Goal: Use online tool/utility: Utilize a website feature to perform a specific function

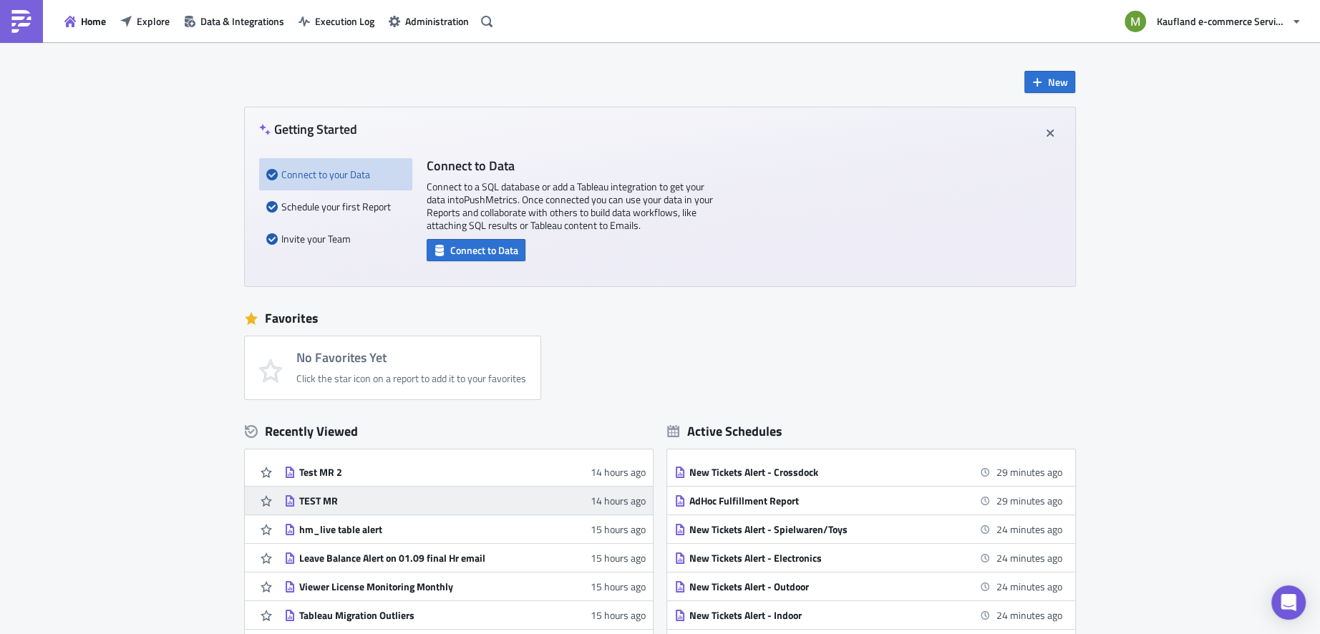
scroll to position [82, 0]
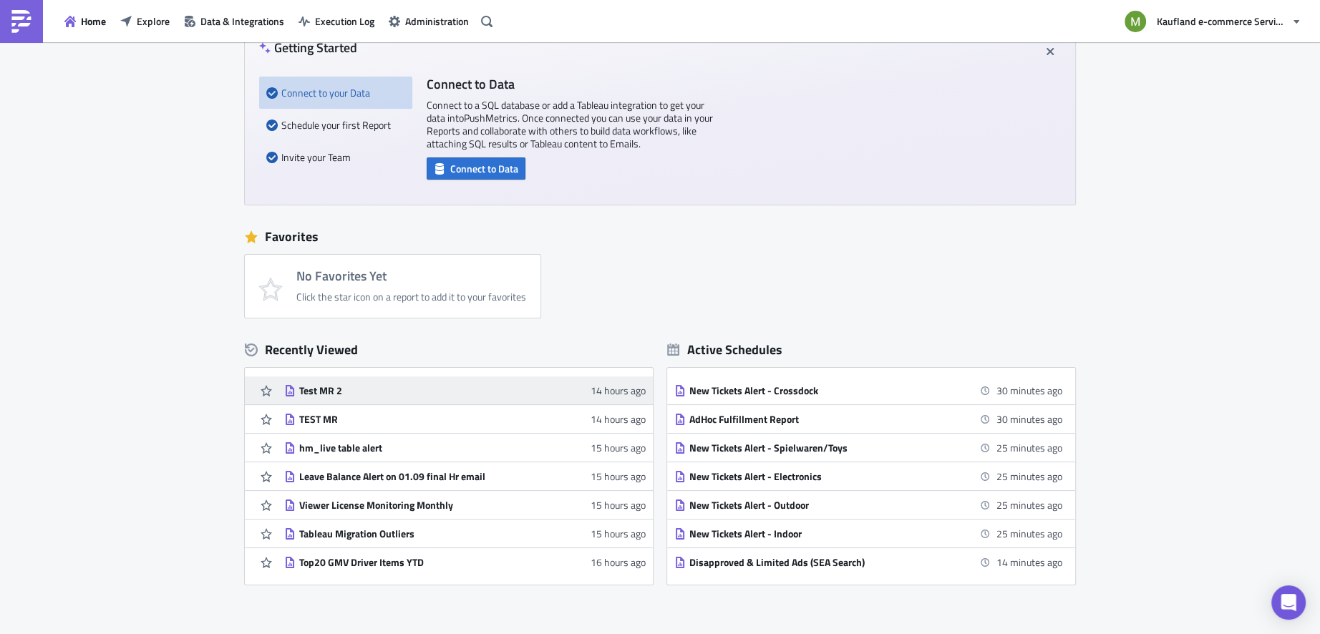
click at [309, 392] on div "Test MR 2" at bounding box center [424, 390] width 251 height 13
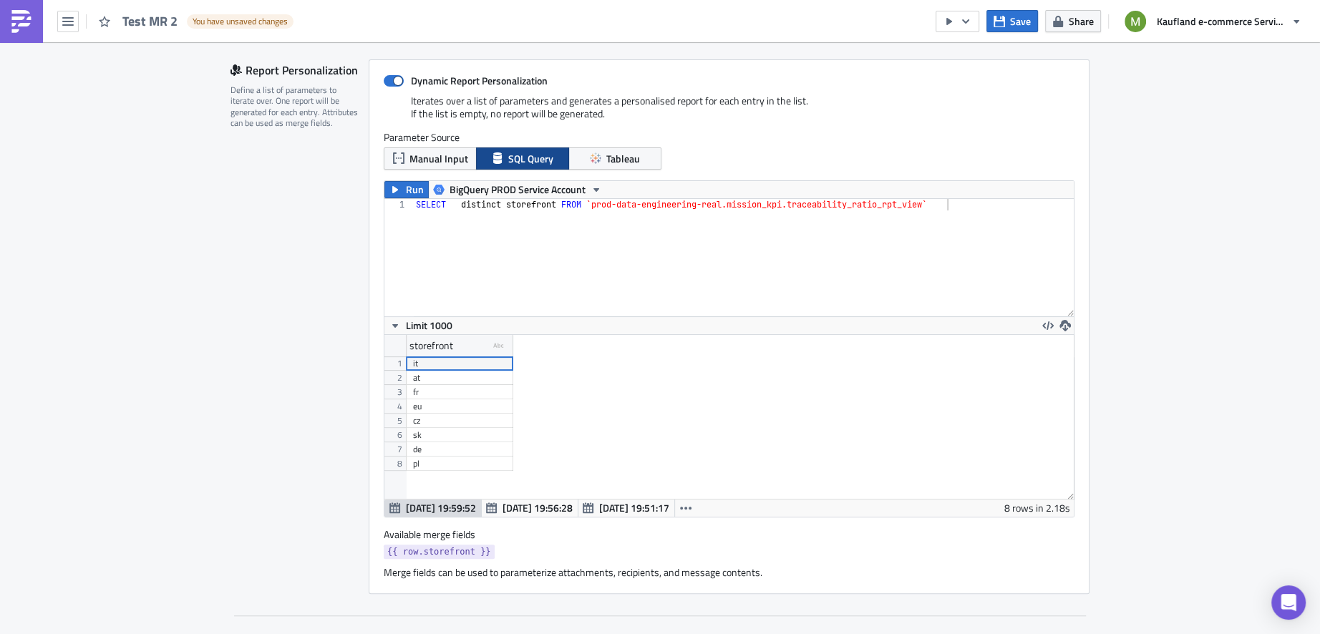
scroll to position [326, 0]
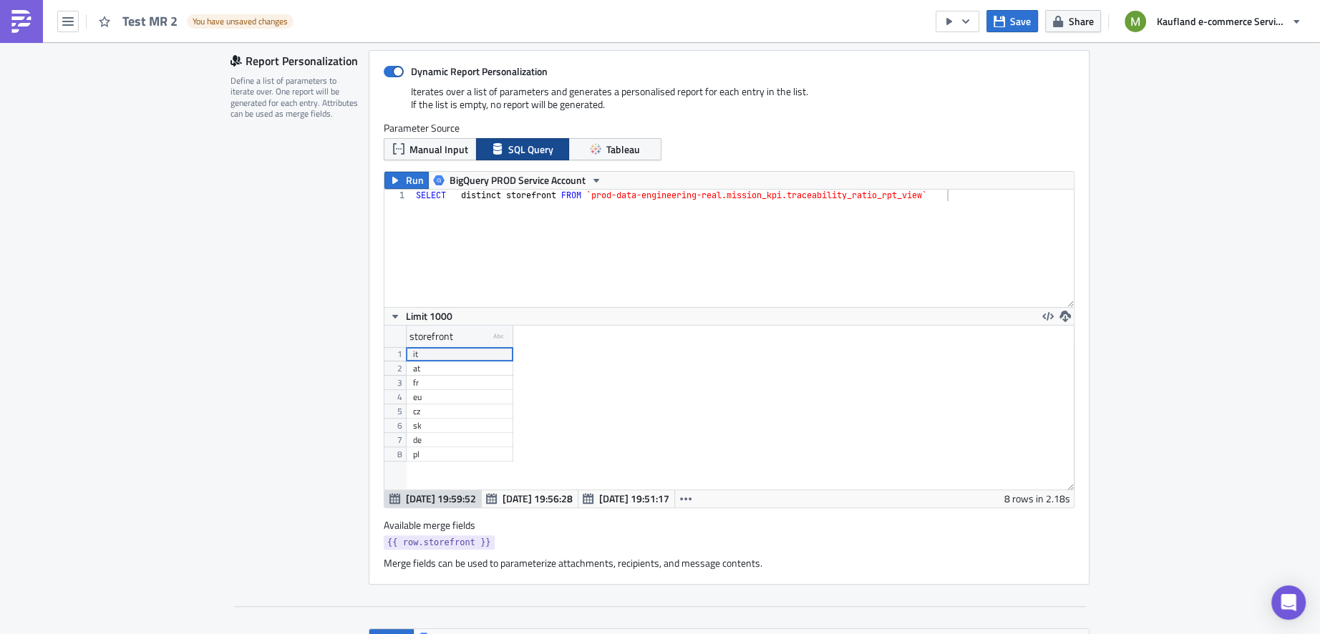
type textarea "SELECT distinct storefront FROM `prod-data-engineering-real.mission_kpi.traceab…"
drag, startPoint x: 592, startPoint y: 199, endPoint x: 930, endPoint y: 194, distance: 337.9
click at [930, 194] on div "SELECT distinct storefront FROM `prod-data-engineering-real.mission_kpi.traceab…" at bounding box center [743, 260] width 661 height 140
click at [490, 251] on div "SELECT distinct storefront FROM `prod-data-engineering-real.mission_kpi.traceab…" at bounding box center [743, 260] width 661 height 140
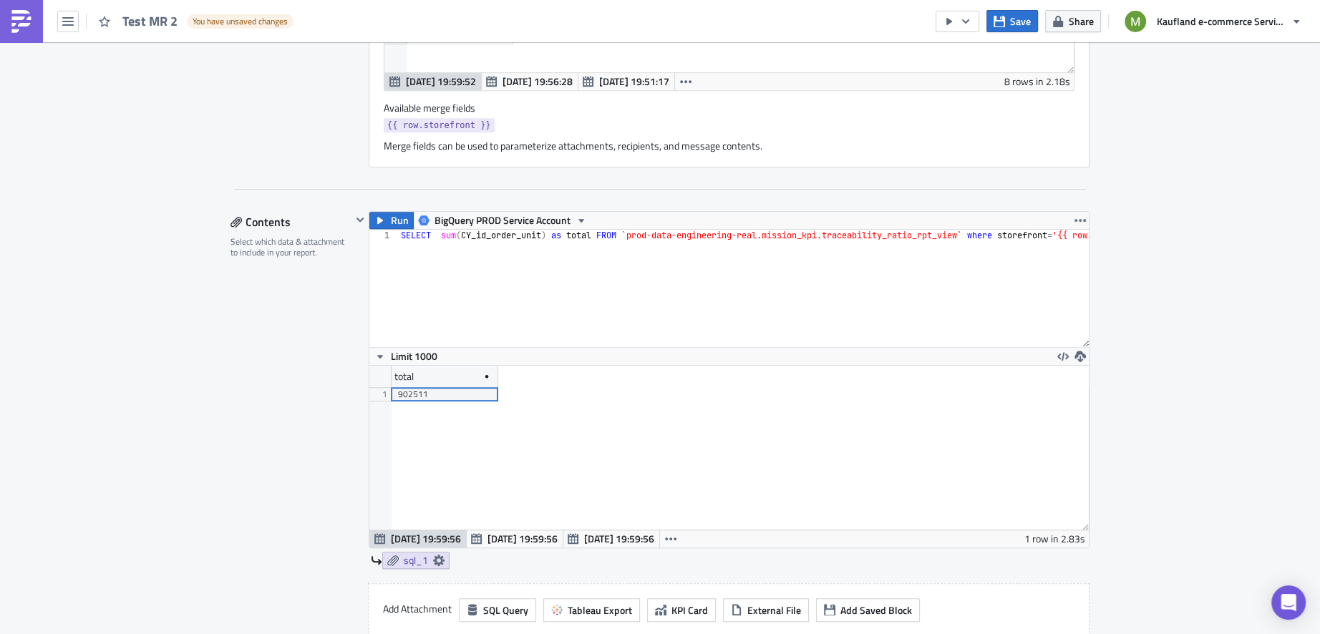
scroll to position [754, 0]
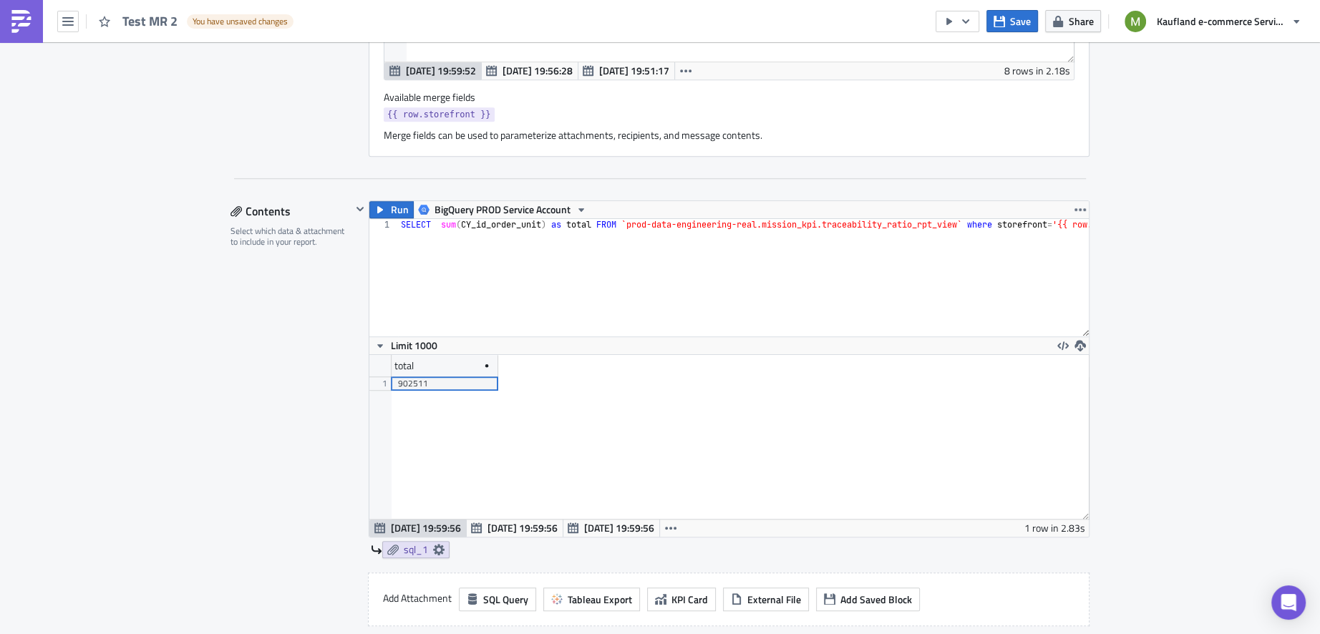
type textarea "SELECT sum(CY_id_order_unit) as total FROM `prod-data-engineering-real.mission_…"
drag, startPoint x: 545, startPoint y: 222, endPoint x: 439, endPoint y: 224, distance: 106.7
click at [439, 224] on div "SELECT sum ( CY_id_order_unit ) as total FROM `prod-data-engineering-real.missi…" at bounding box center [792, 289] width 789 height 140
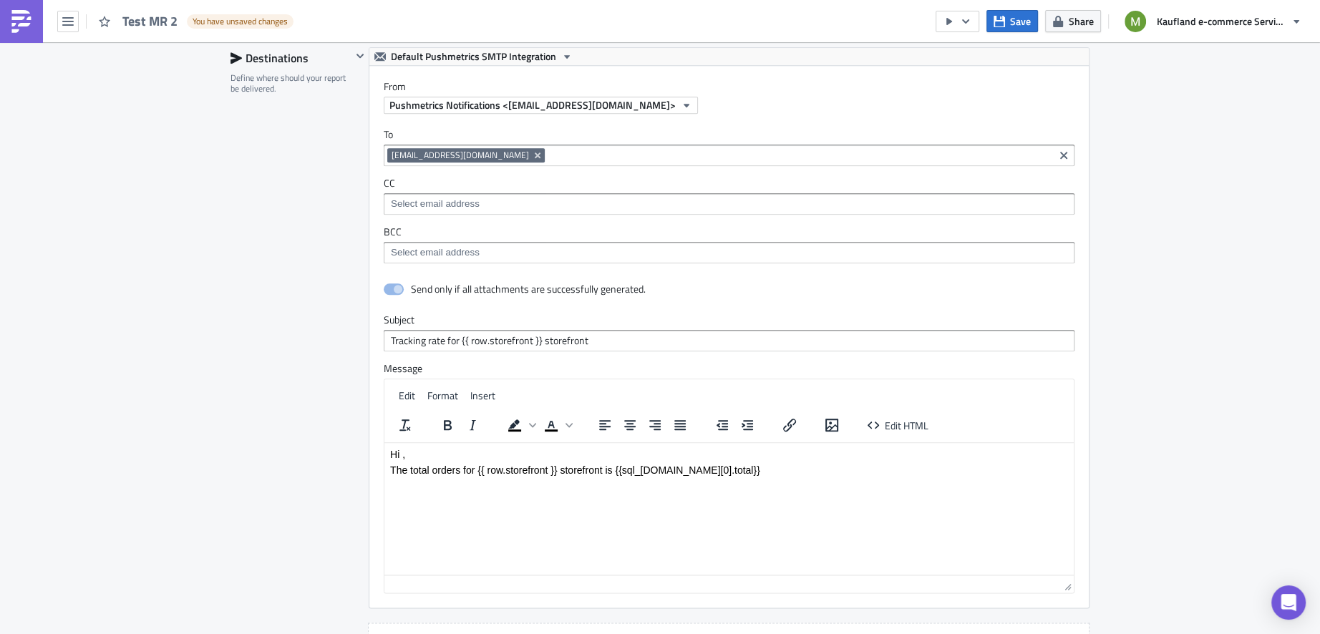
scroll to position [1502, 0]
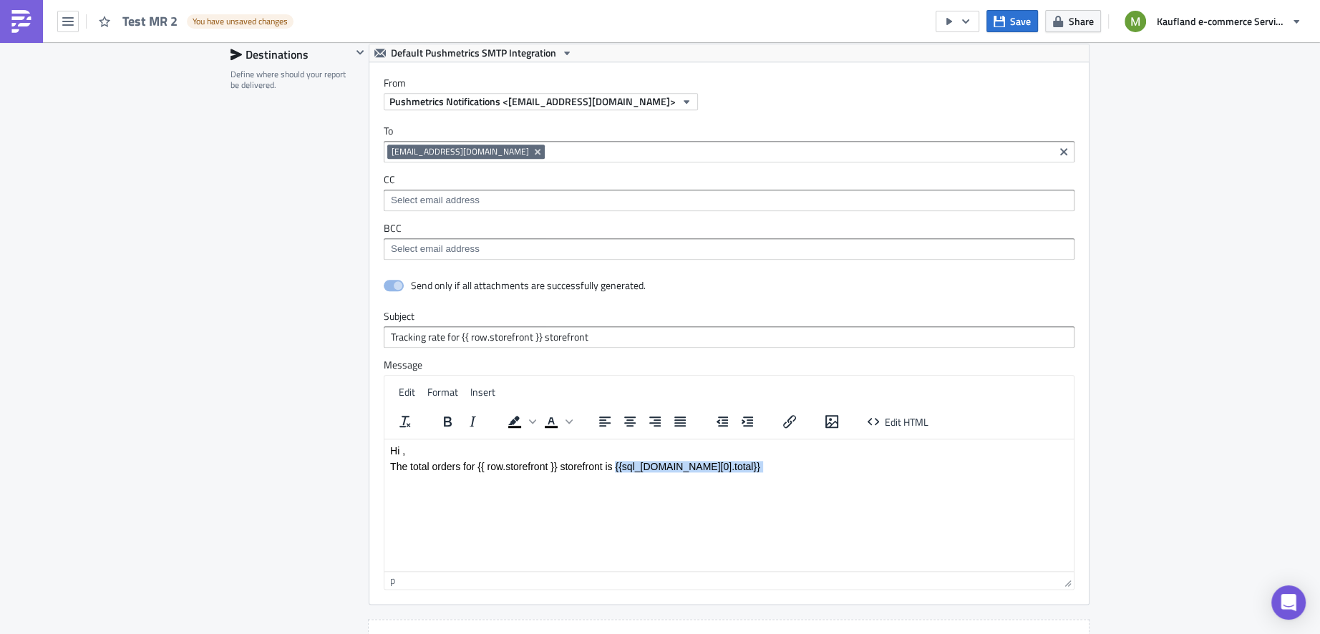
drag, startPoint x: 746, startPoint y: 472, endPoint x: 614, endPoint y: 468, distance: 131.8
click at [614, 468] on body "Hi , The total orders for {{ row.storefront }} storefront is {{sql_[DOMAIN_NAME…" at bounding box center [729, 466] width 678 height 43
click at [822, 493] on html "Hi , The total orders for {{ row.storefront }} storefront is {{sql_[DOMAIN_NAME…" at bounding box center [728, 466] width 689 height 54
click at [73, 21] on icon "button" at bounding box center [67, 21] width 11 height 9
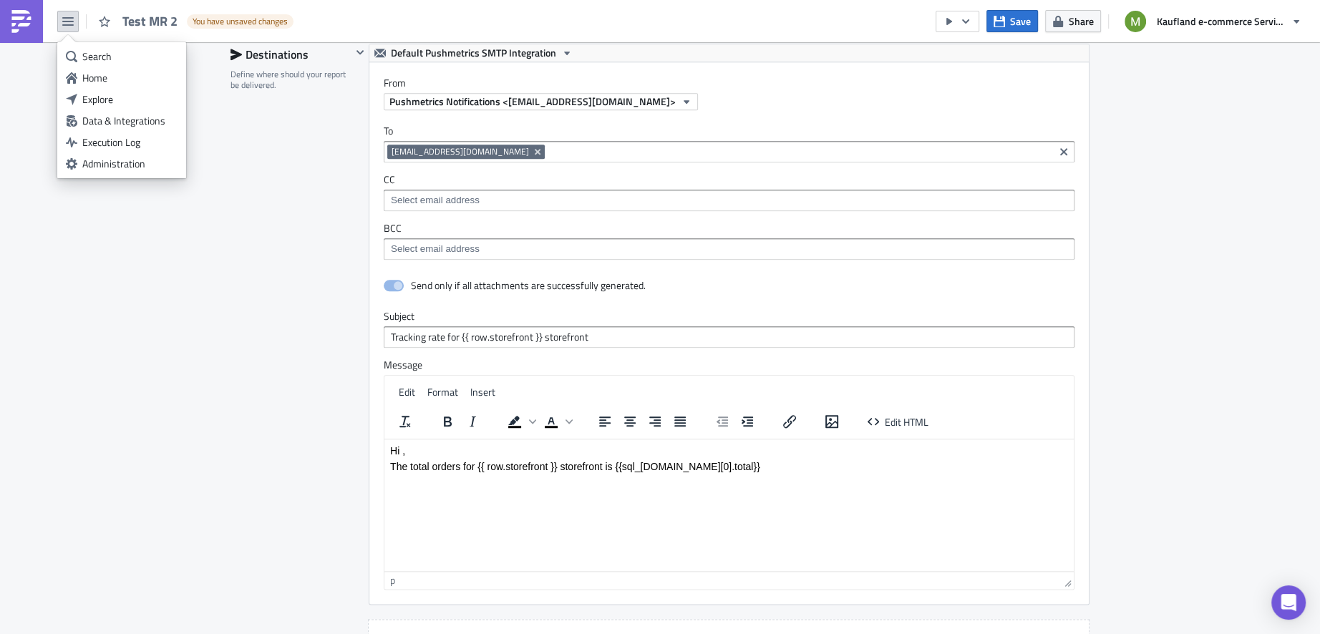
click at [1057, 77] on label "From" at bounding box center [736, 83] width 705 height 13
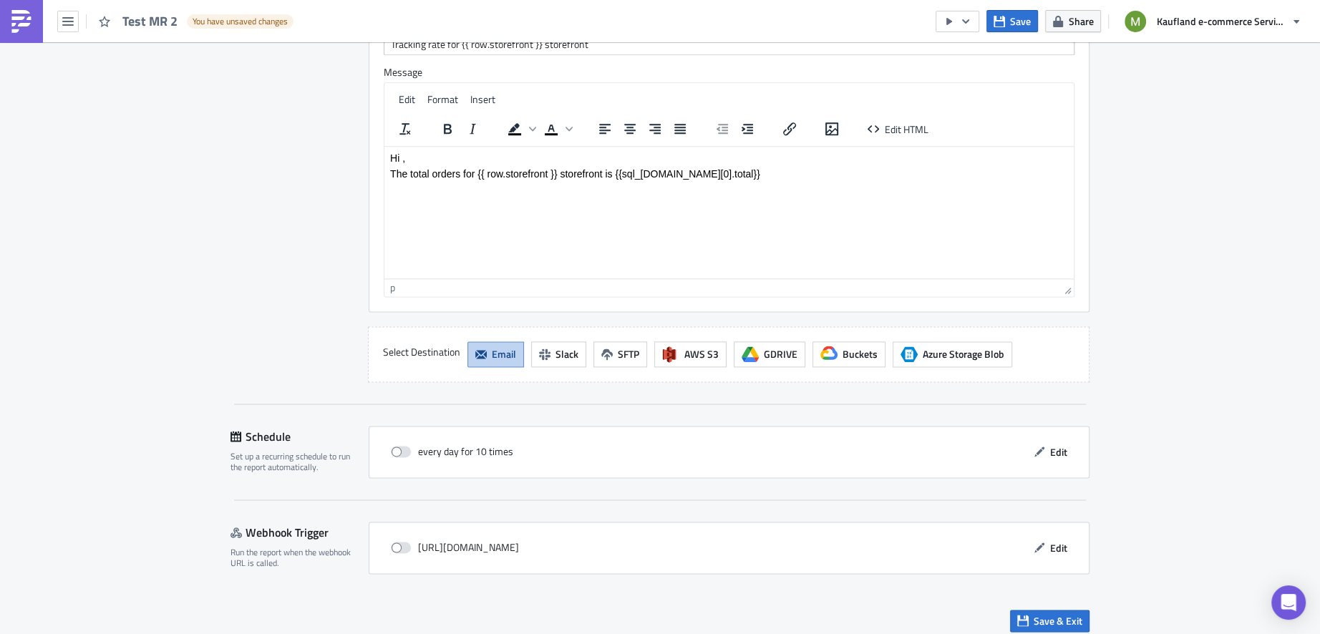
scroll to position [1795, 0]
click at [72, 20] on icon "button" at bounding box center [67, 21] width 11 height 11
click at [153, 23] on span "Test MR 2" at bounding box center [150, 21] width 57 height 16
click at [72, 21] on icon "button" at bounding box center [67, 21] width 11 height 9
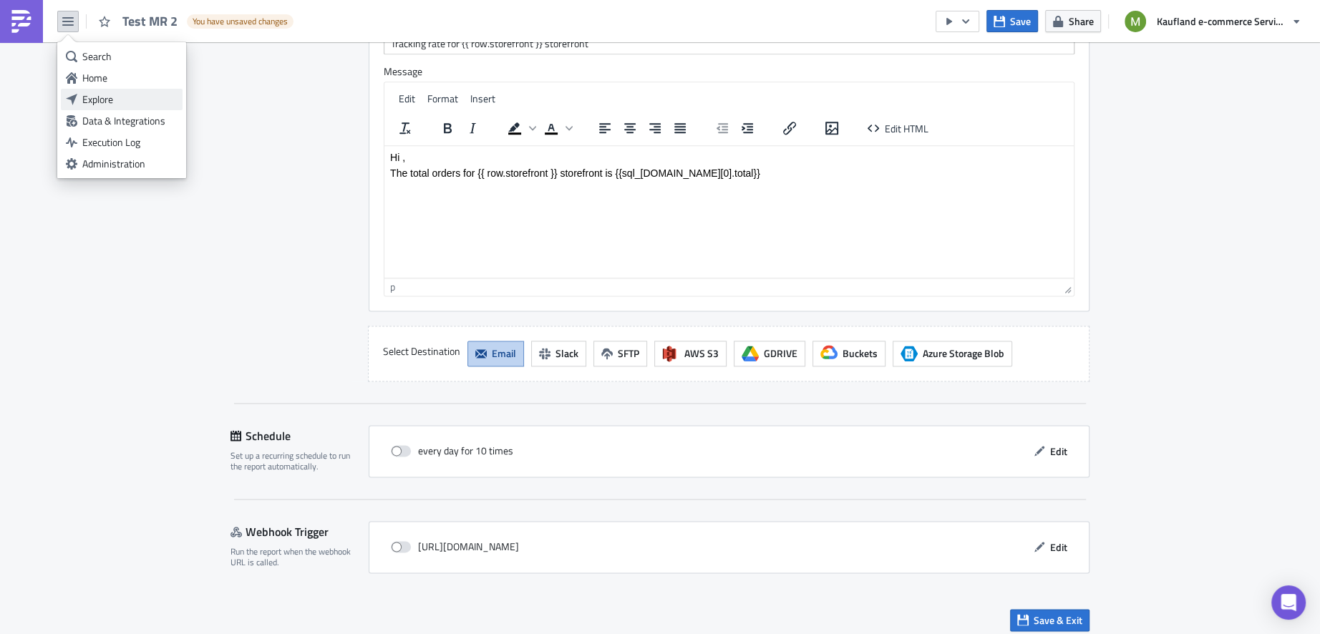
click at [107, 102] on div "Explore" at bounding box center [129, 99] width 95 height 14
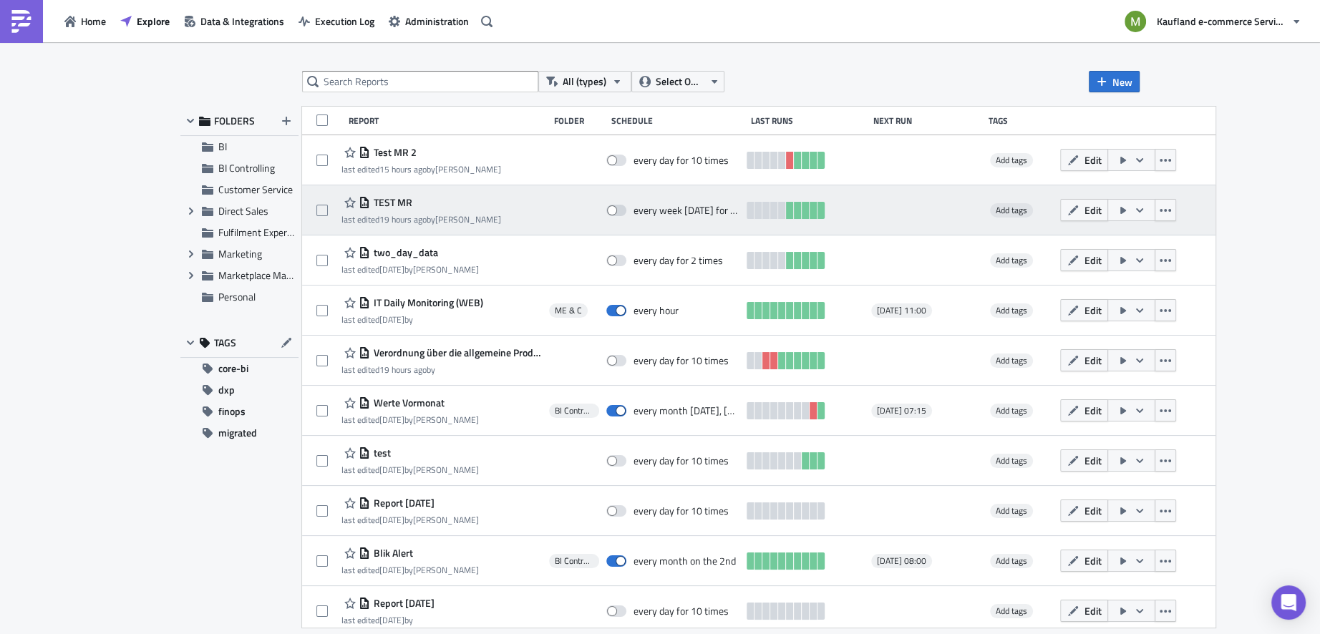
click at [397, 203] on span "TEST MR" at bounding box center [391, 202] width 42 height 13
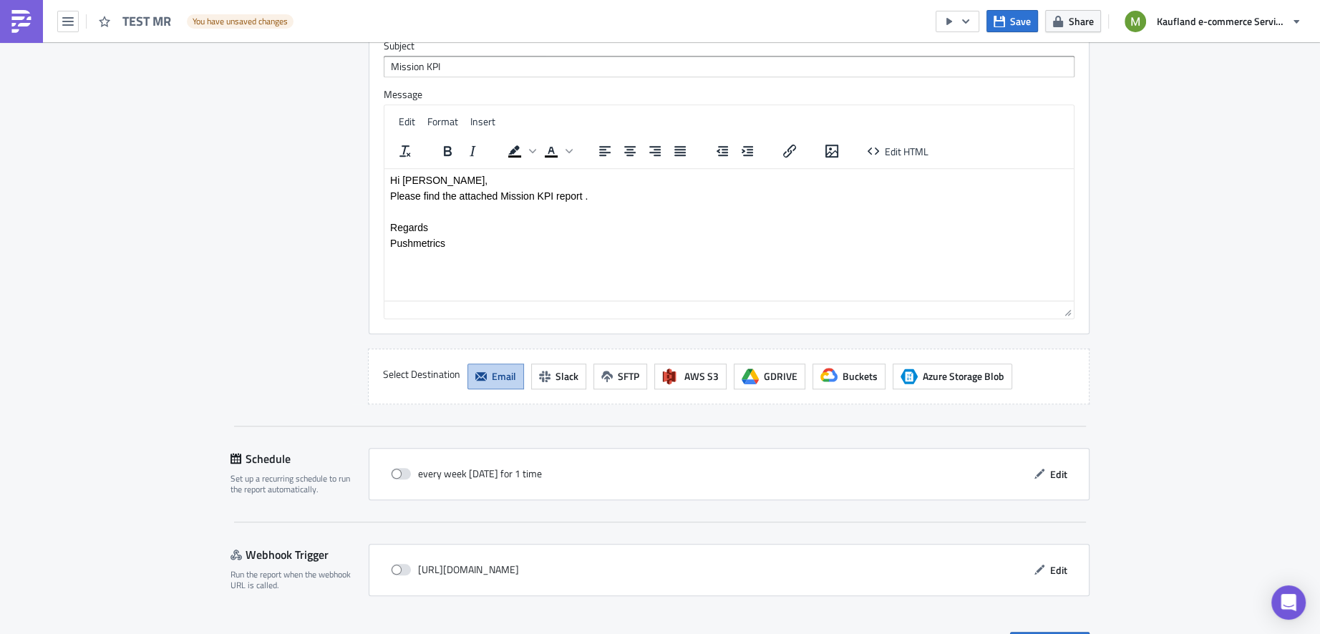
scroll to position [1266, 0]
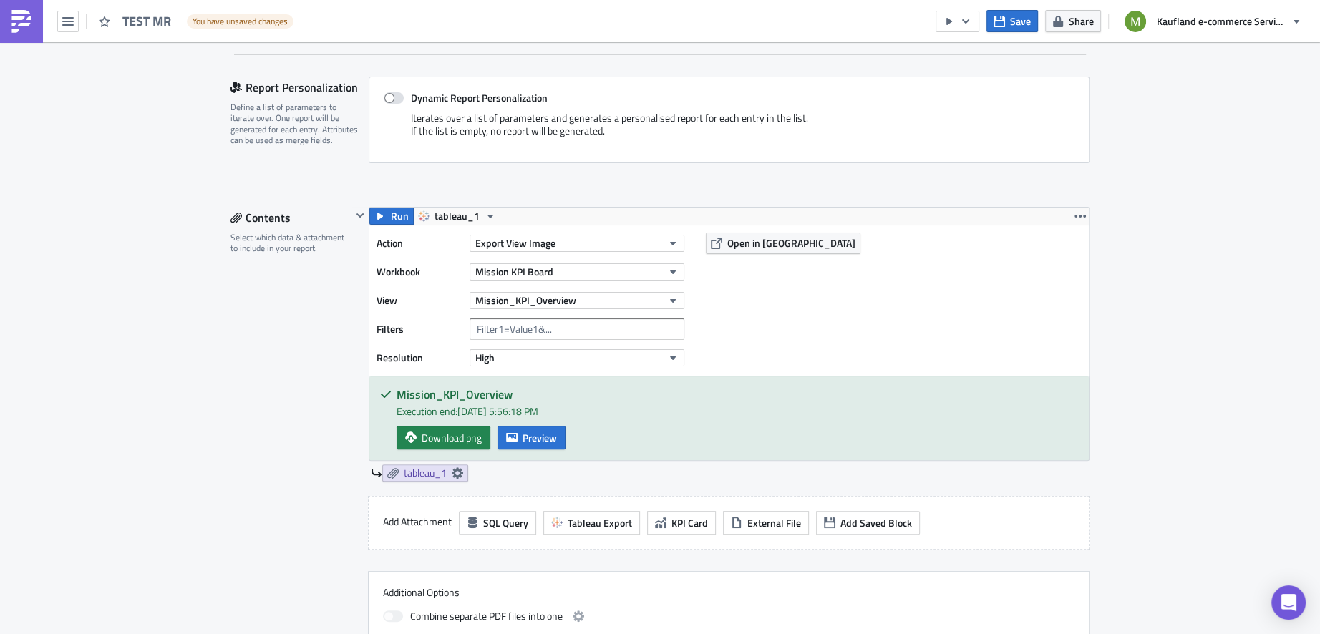
scroll to position [263, 0]
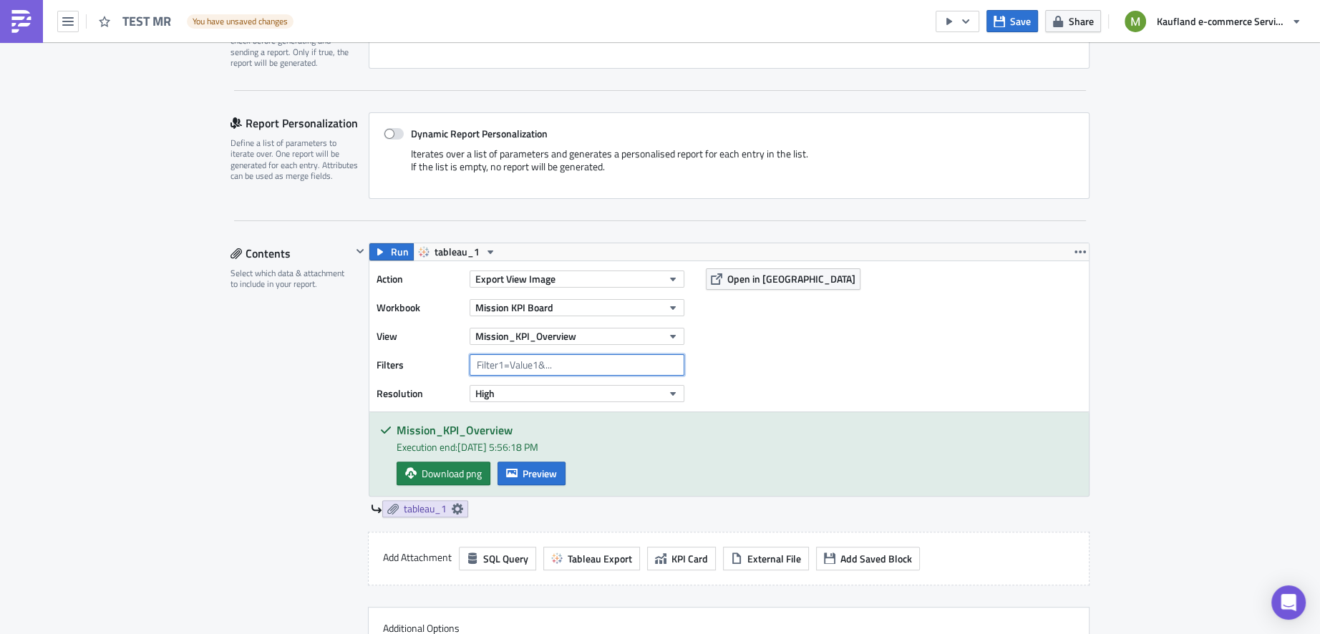
click at [631, 364] on input "text" at bounding box center [577, 364] width 215 height 21
click at [512, 366] on input "text" at bounding box center [577, 364] width 215 height 21
click at [536, 364] on input "text" at bounding box center [577, 364] width 215 height 21
click at [947, 194] on div "Dynamic Report Personalization Iterates over a list of parameters and generates…" at bounding box center [729, 155] width 721 height 87
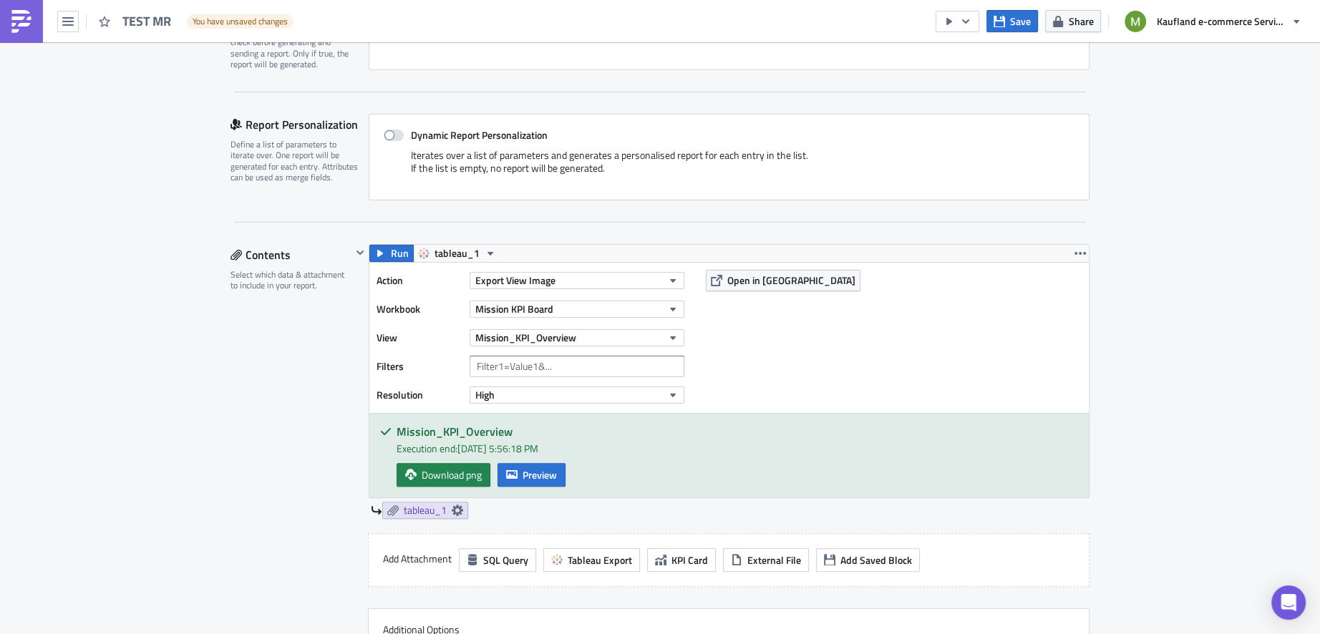
scroll to position [251, 0]
